Goal: Information Seeking & Learning: Learn about a topic

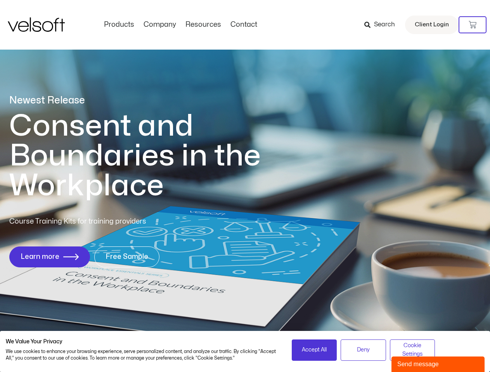
click at [245, 186] on h1 "Consent and Boundaries in the Workplace" at bounding box center [150, 156] width 283 height 90
click at [472, 25] on icon at bounding box center [472, 25] width 8 height 8
click at [314, 350] on span "Accept All" at bounding box center [314, 350] width 25 height 9
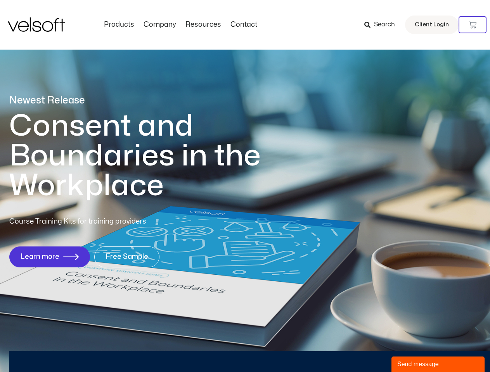
click at [363, 350] on div "Newest Release Consent and Boundaries in the Workplace Course Training Kits for…" at bounding box center [245, 185] width 490 height 377
click at [412, 350] on div "Newest Release Consent and Boundaries in the Workplace Course Training Kits for…" at bounding box center [245, 185] width 490 height 377
click at [438, 365] on div "Send message" at bounding box center [437, 364] width 81 height 9
